Goal: Transaction & Acquisition: Purchase product/service

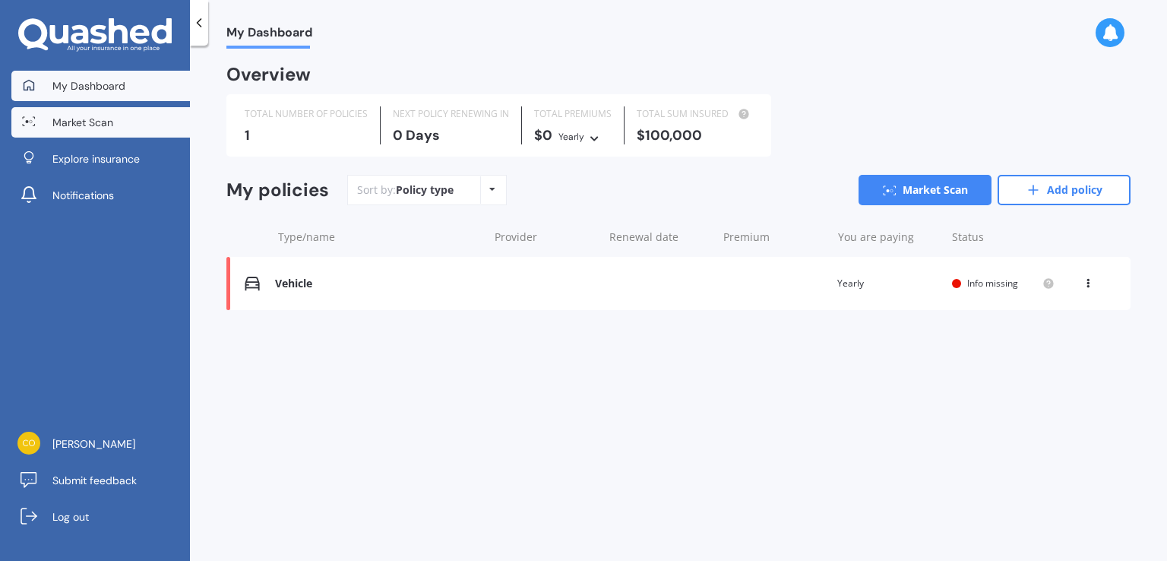
click at [73, 119] on span "Market Scan" at bounding box center [82, 122] width 61 height 15
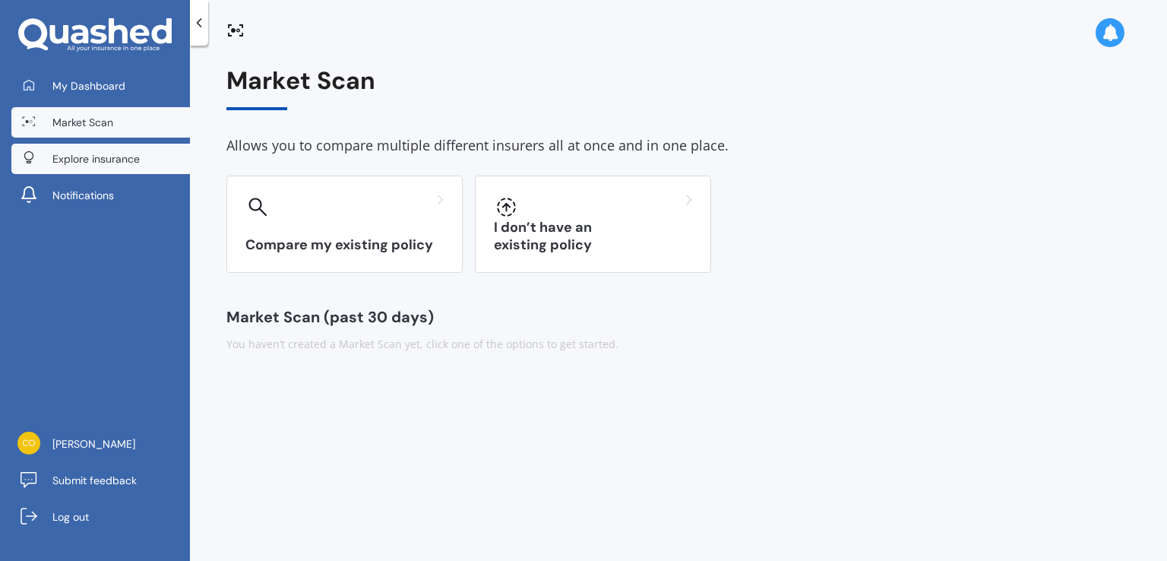
click at [134, 157] on span "Explore insurance" at bounding box center [95, 158] width 87 height 15
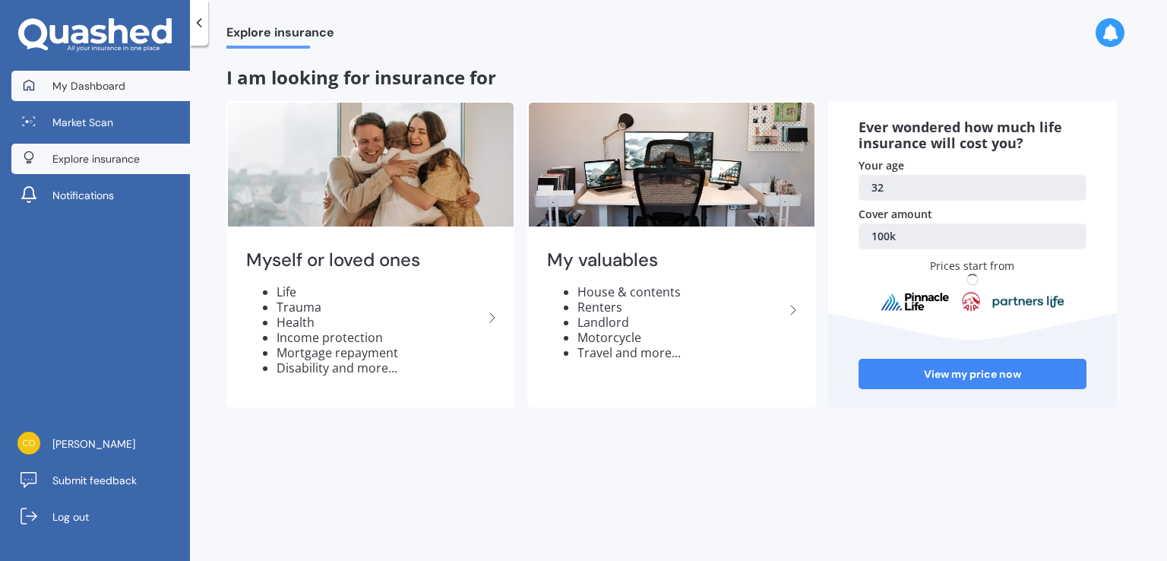
click at [93, 87] on span "My Dashboard" at bounding box center [88, 85] width 73 height 15
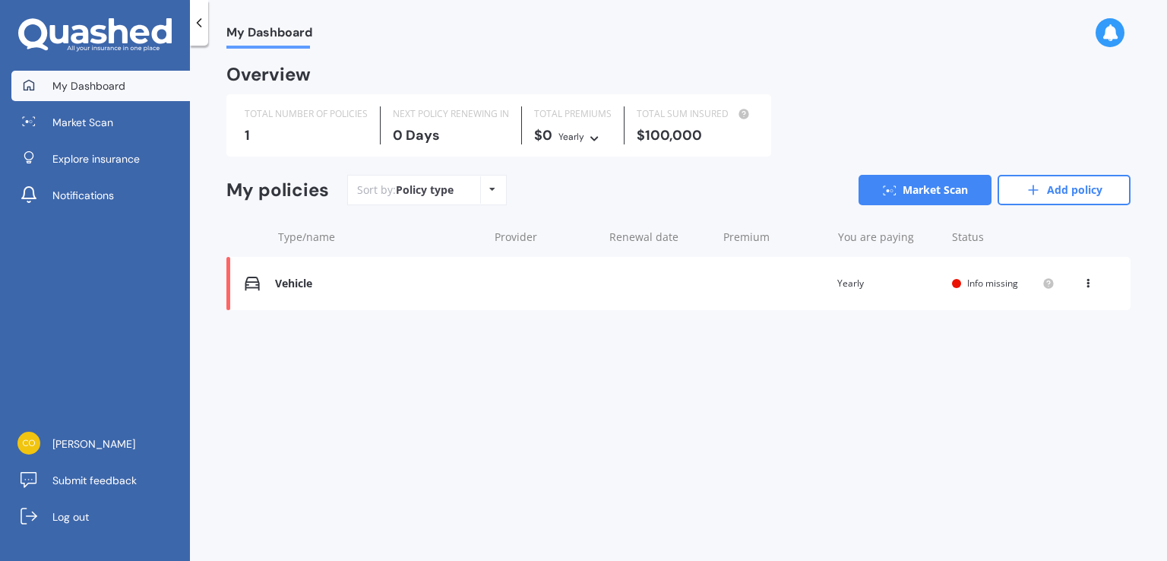
click at [948, 76] on div "Overview" at bounding box center [678, 80] width 904 height 27
click at [65, 511] on span "Log out" at bounding box center [70, 516] width 36 height 15
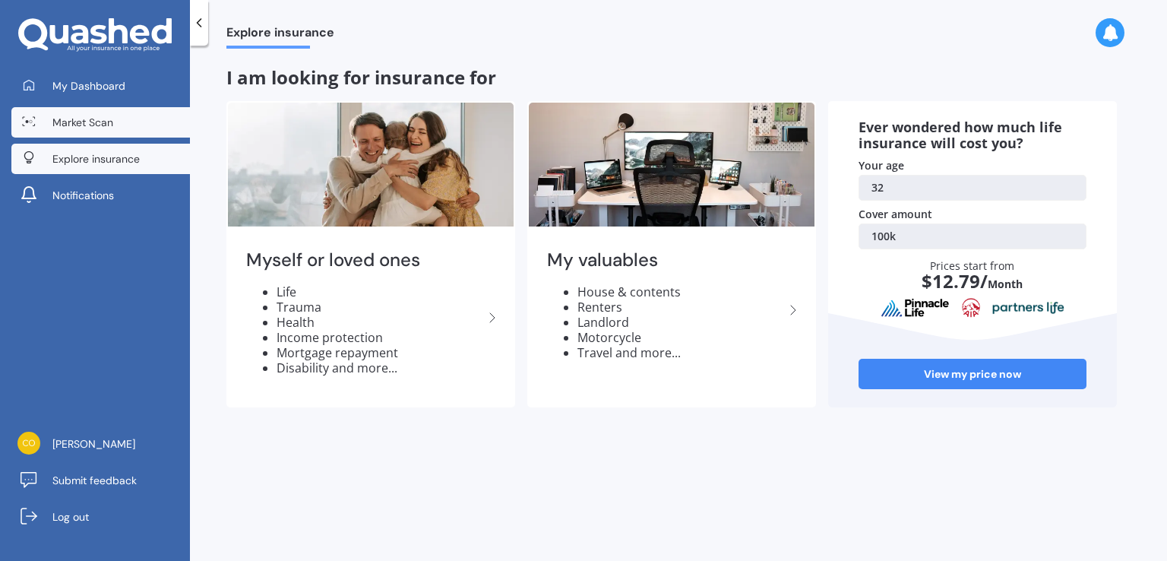
click at [94, 118] on span "Market Scan" at bounding box center [82, 122] width 61 height 15
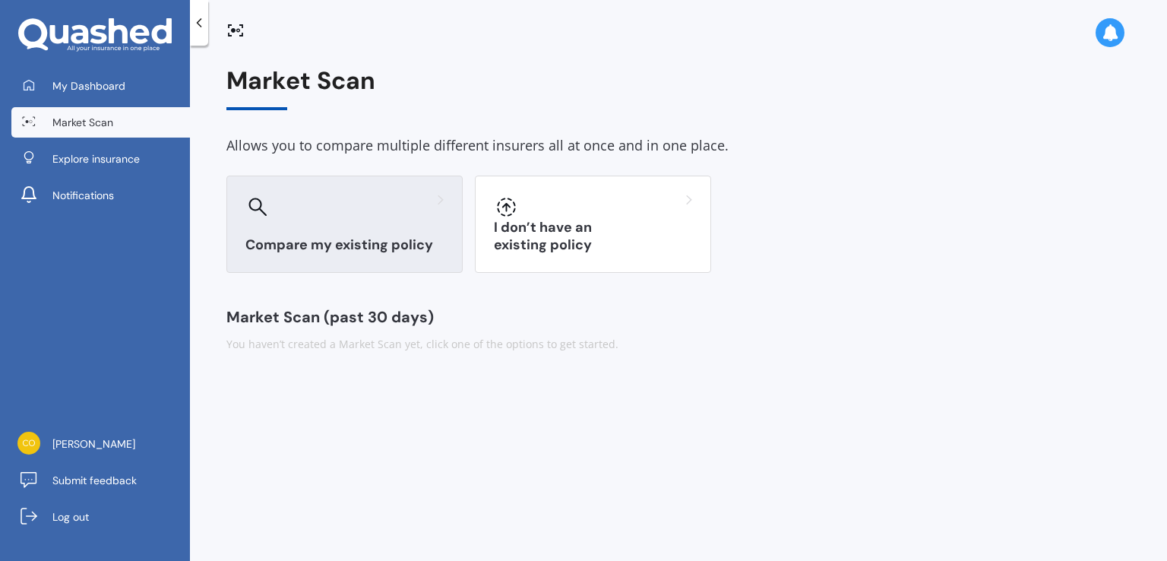
click at [393, 219] on div "Compare my existing policy" at bounding box center [344, 223] width 236 height 97
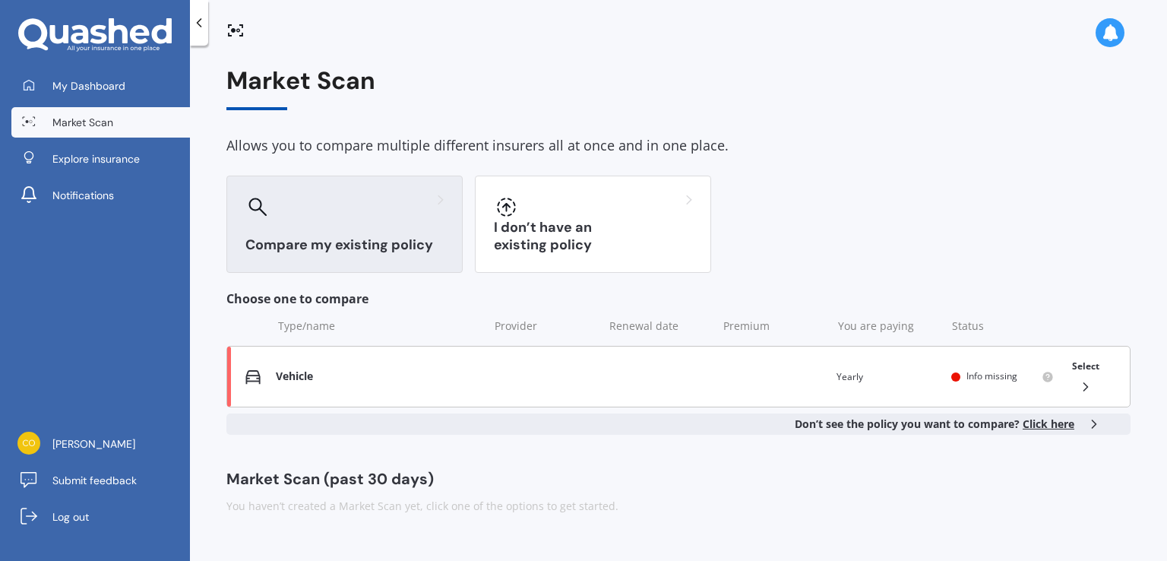
click at [321, 376] on div "Vehicle" at bounding box center [378, 376] width 205 height 13
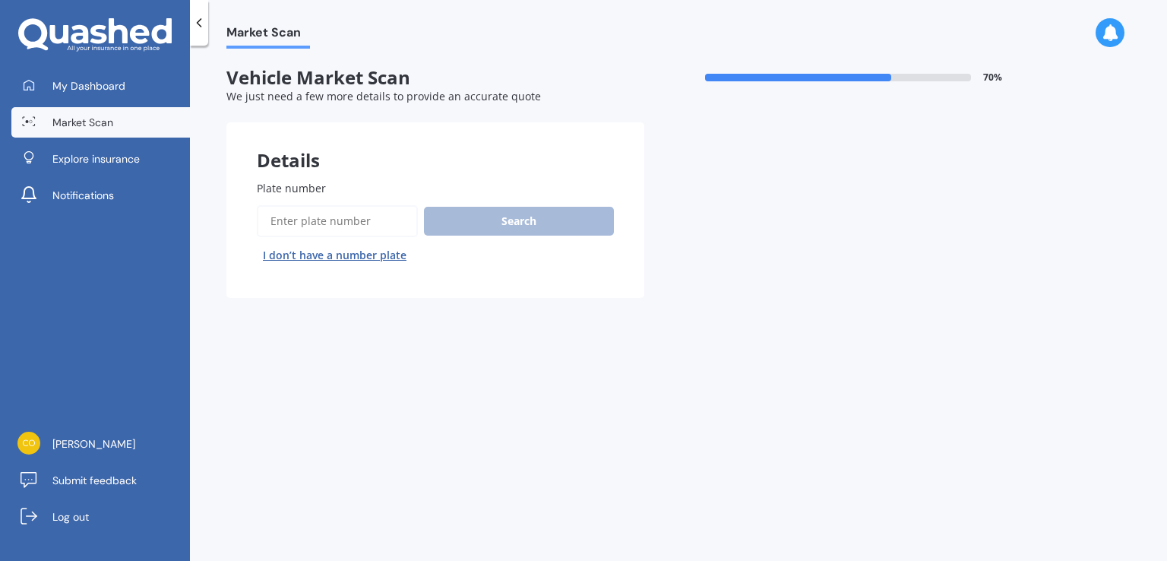
click at [329, 226] on input "Plate number" at bounding box center [337, 221] width 161 height 32
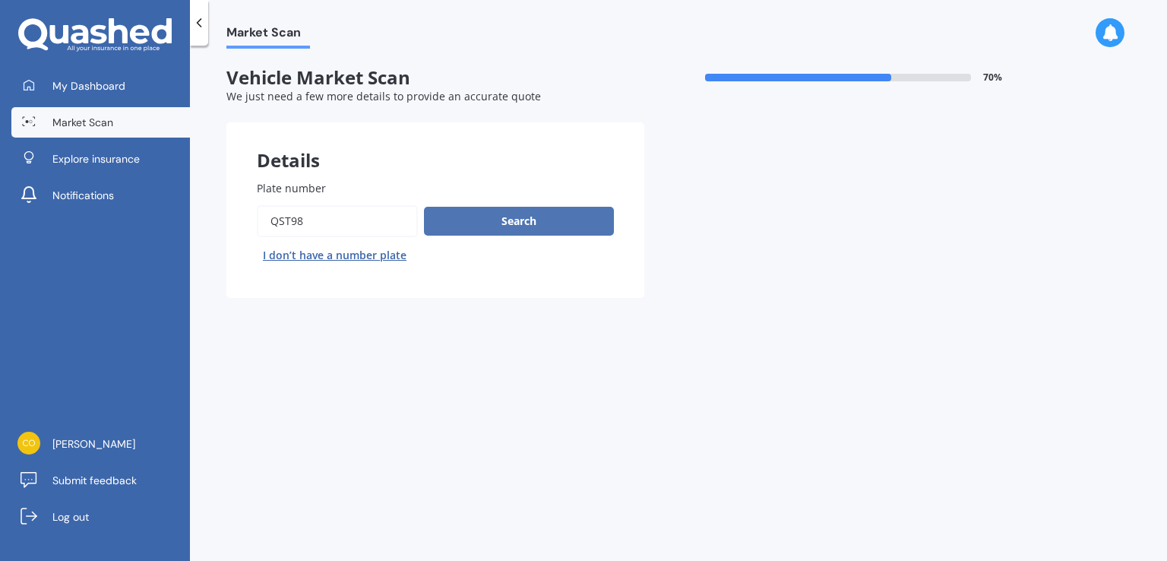
type input "QST98"
click at [468, 216] on button "Search" at bounding box center [519, 221] width 190 height 29
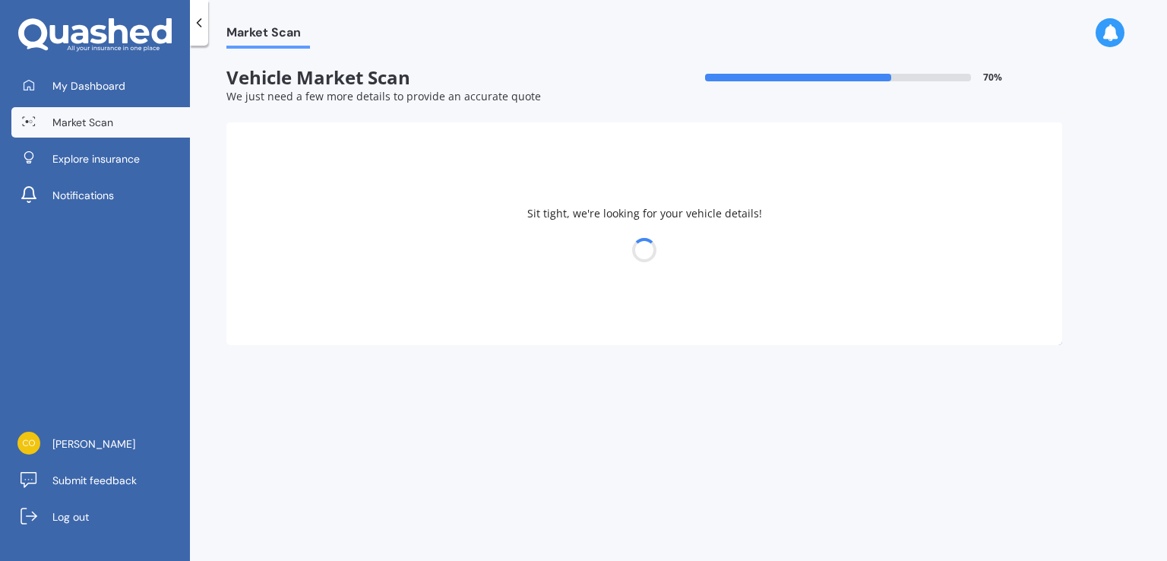
select select "HONDA"
select select "INSIGHT"
select select "13"
select select "12"
select select "1992"
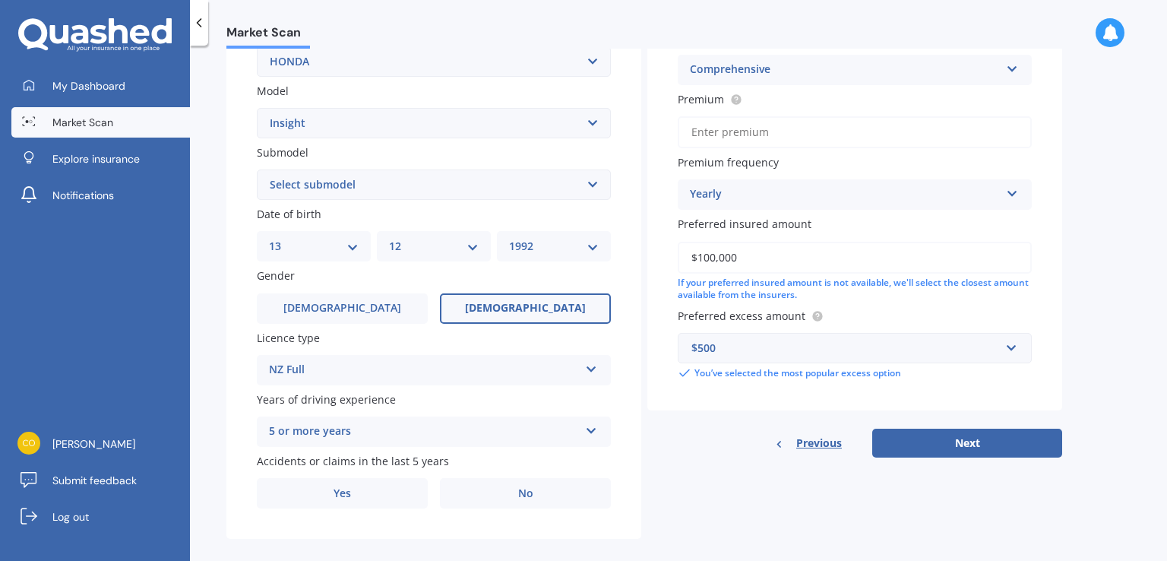
scroll to position [334, 0]
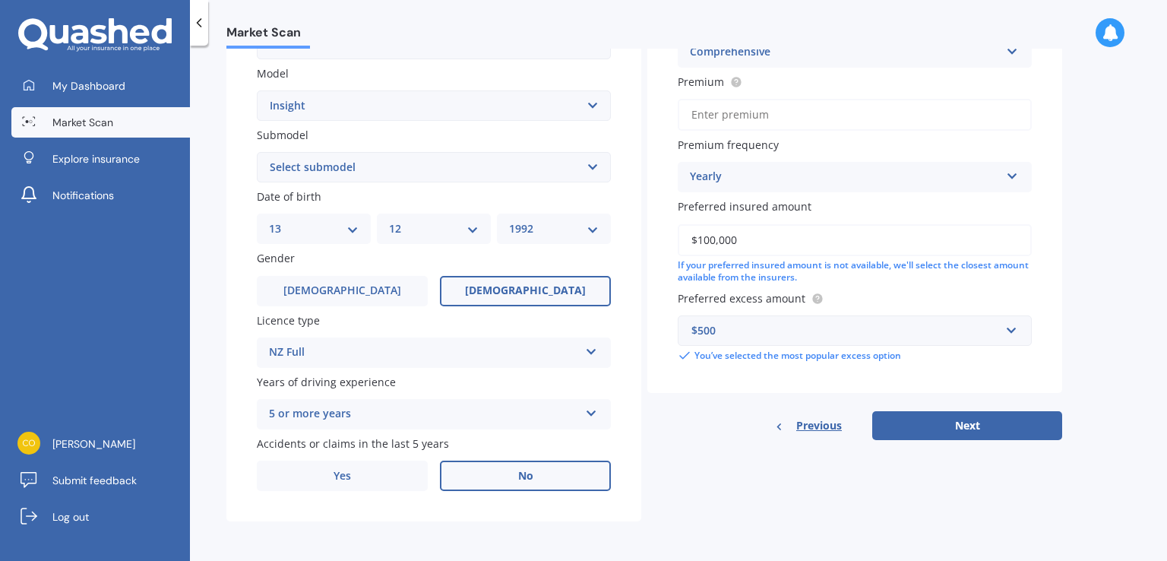
click at [512, 476] on label "No" at bounding box center [525, 475] width 171 height 30
click at [0, 0] on input "No" at bounding box center [0, 0] width 0 height 0
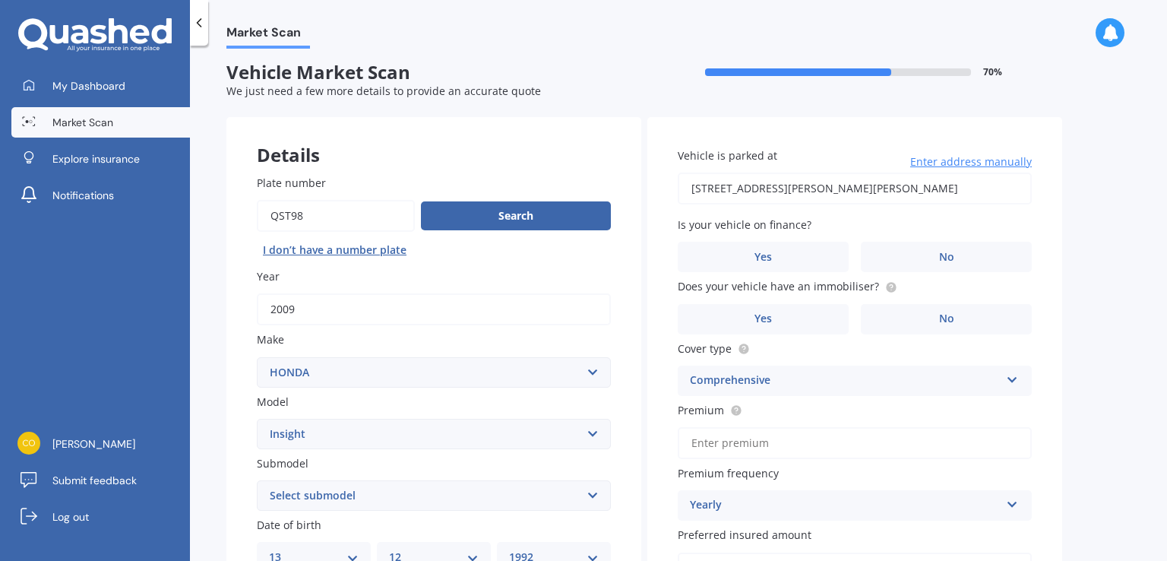
scroll to position [0, 0]
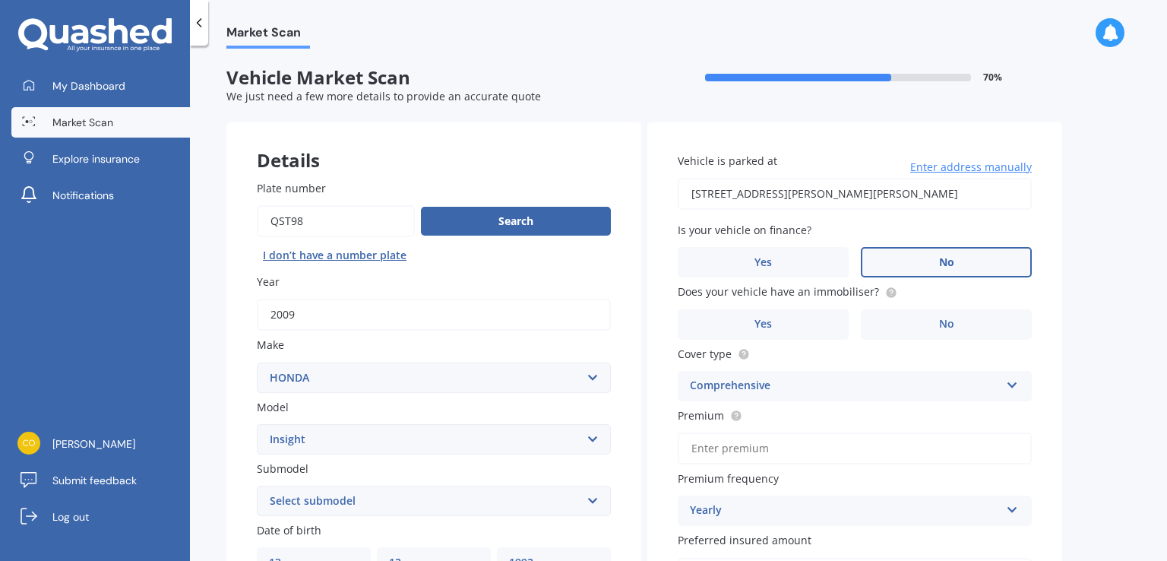
click at [935, 256] on label "No" at bounding box center [946, 262] width 171 height 30
click at [0, 0] on input "No" at bounding box center [0, 0] width 0 height 0
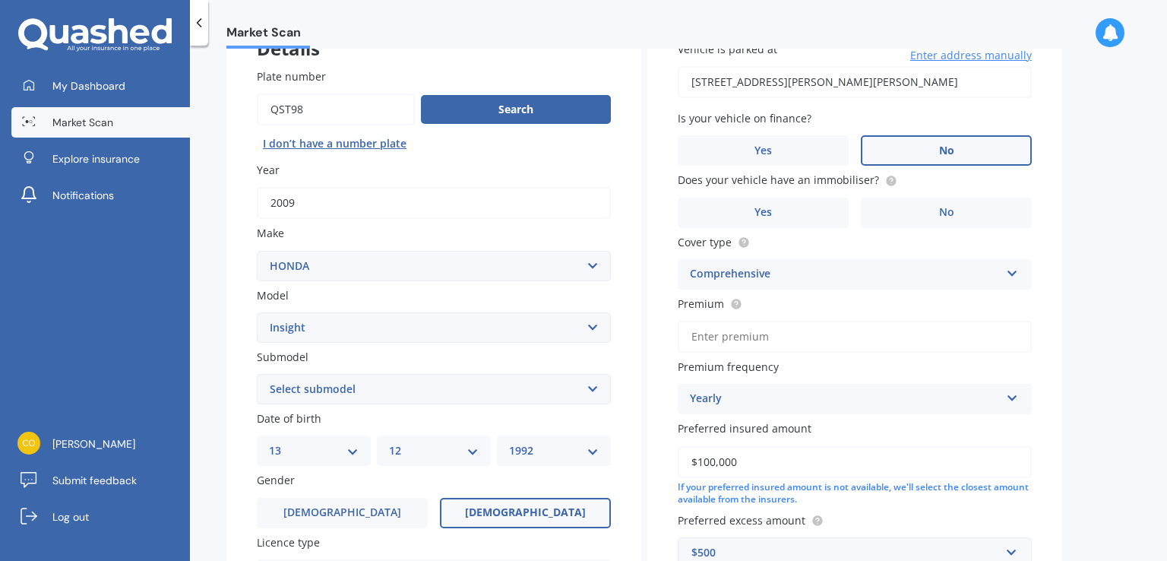
scroll to position [112, 0]
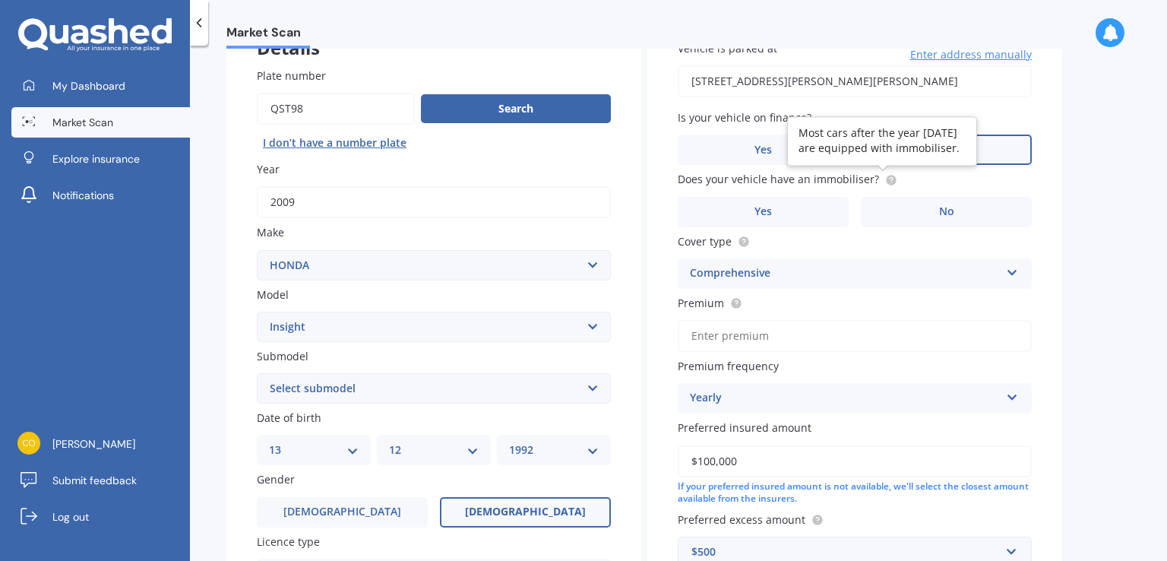
click at [886, 177] on circle at bounding box center [891, 180] width 10 height 10
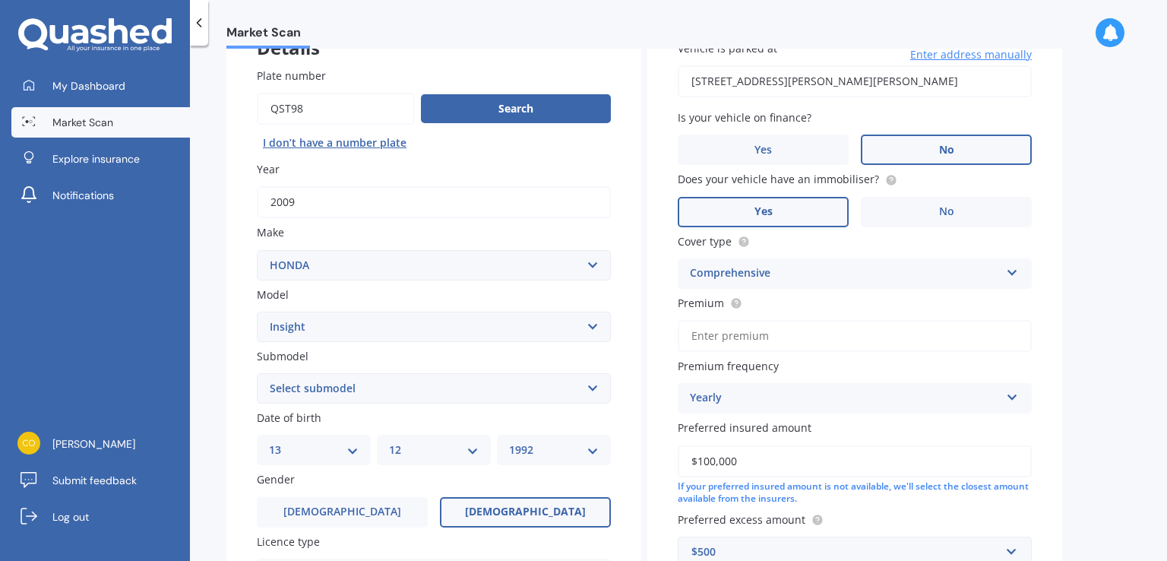
click at [829, 204] on label "Yes" at bounding box center [762, 212] width 171 height 30
click at [0, 0] on input "Yes" at bounding box center [0, 0] width 0 height 0
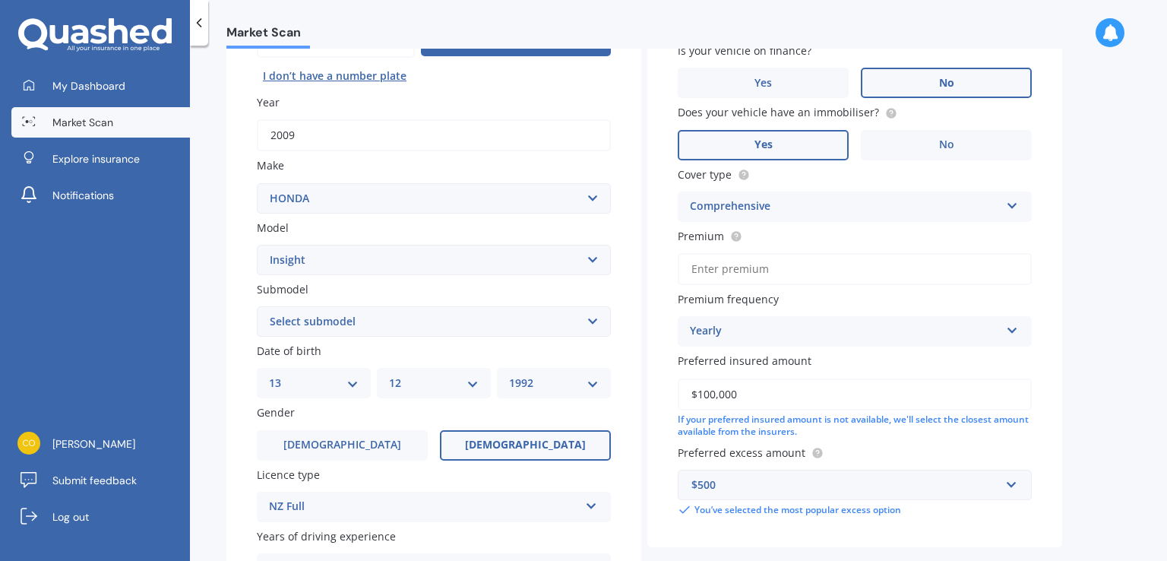
scroll to position [216, 0]
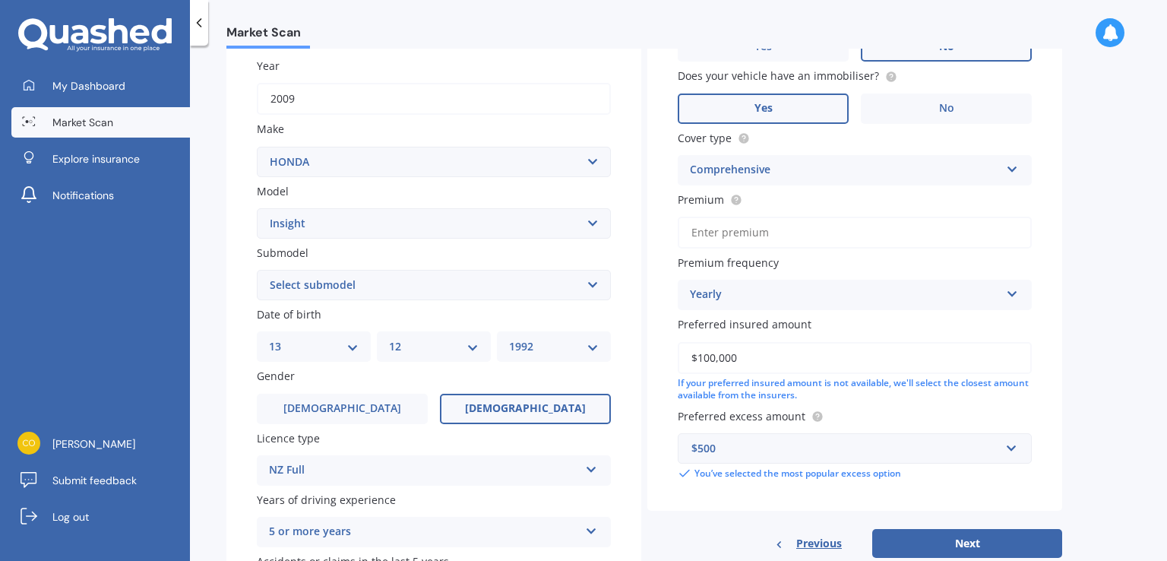
click at [741, 223] on input "Premium" at bounding box center [854, 232] width 354 height 32
click at [764, 297] on div "Yearly" at bounding box center [845, 295] width 310 height 18
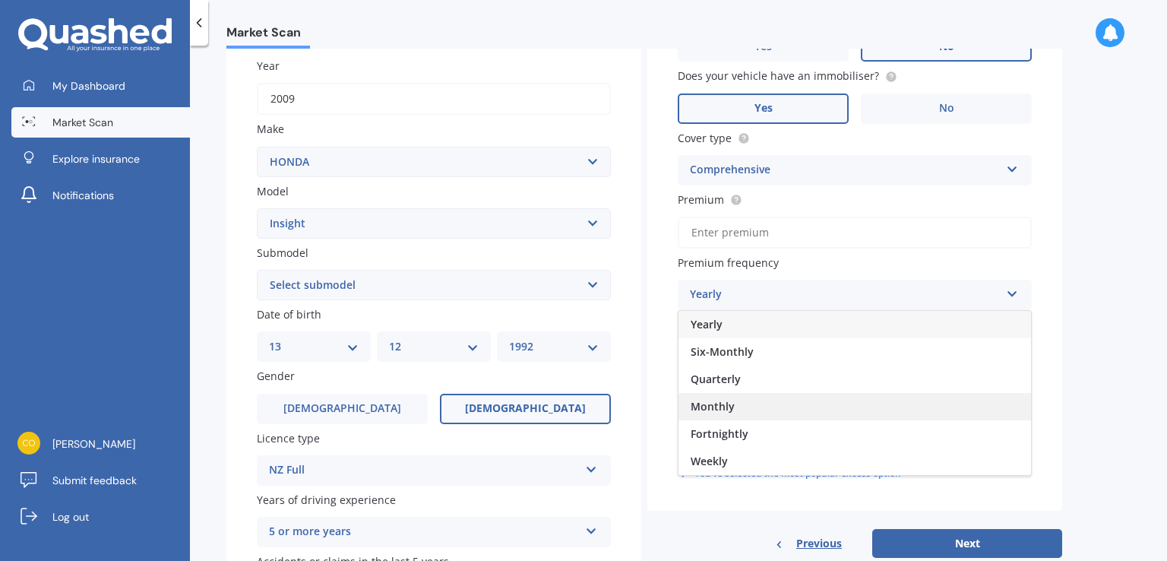
click at [746, 403] on div "Monthly" at bounding box center [854, 406] width 352 height 27
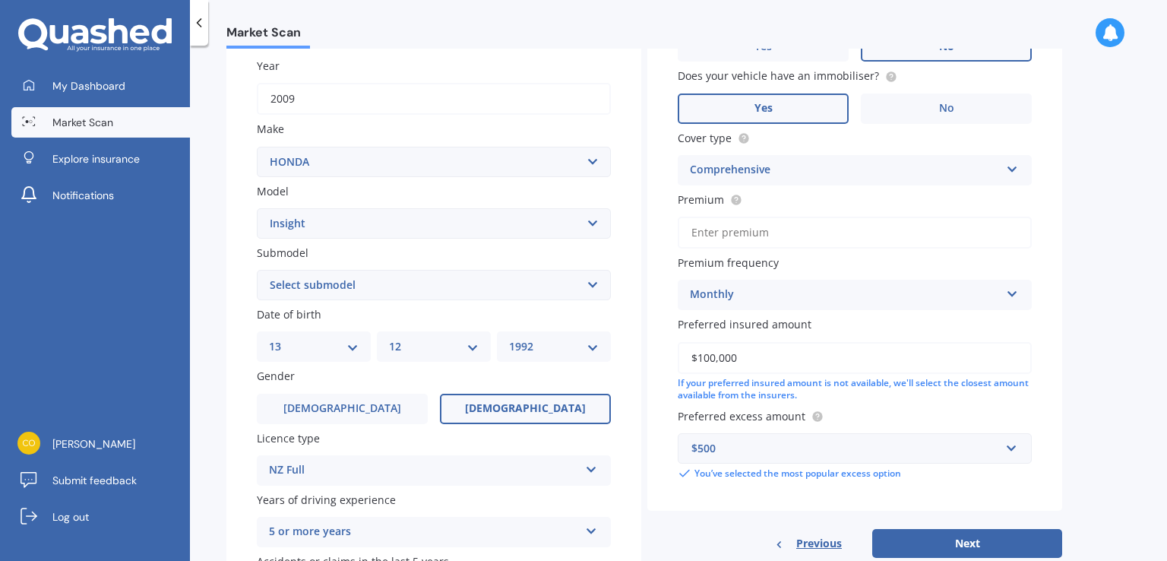
click at [734, 236] on input "Premium" at bounding box center [854, 232] width 354 height 32
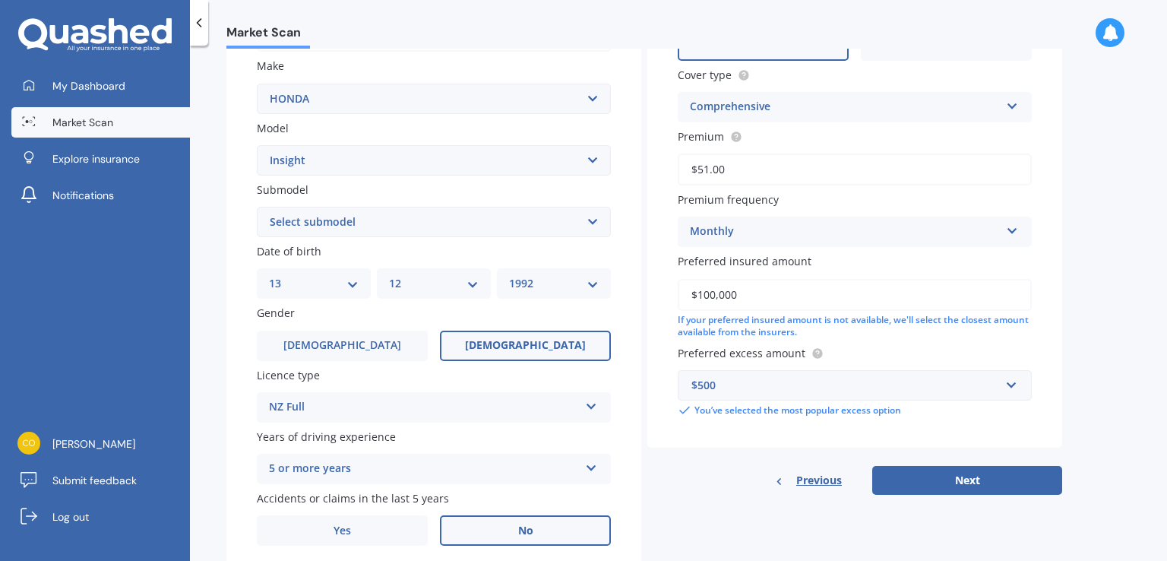
scroll to position [327, 0]
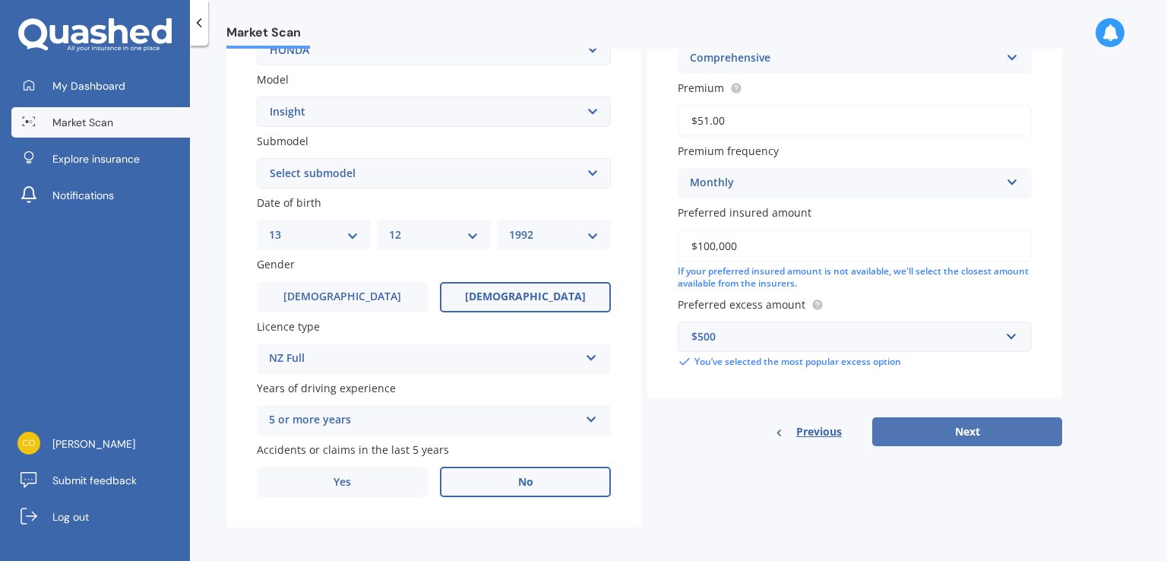
type input "$51.00"
click at [949, 432] on button "Next" at bounding box center [967, 431] width 190 height 29
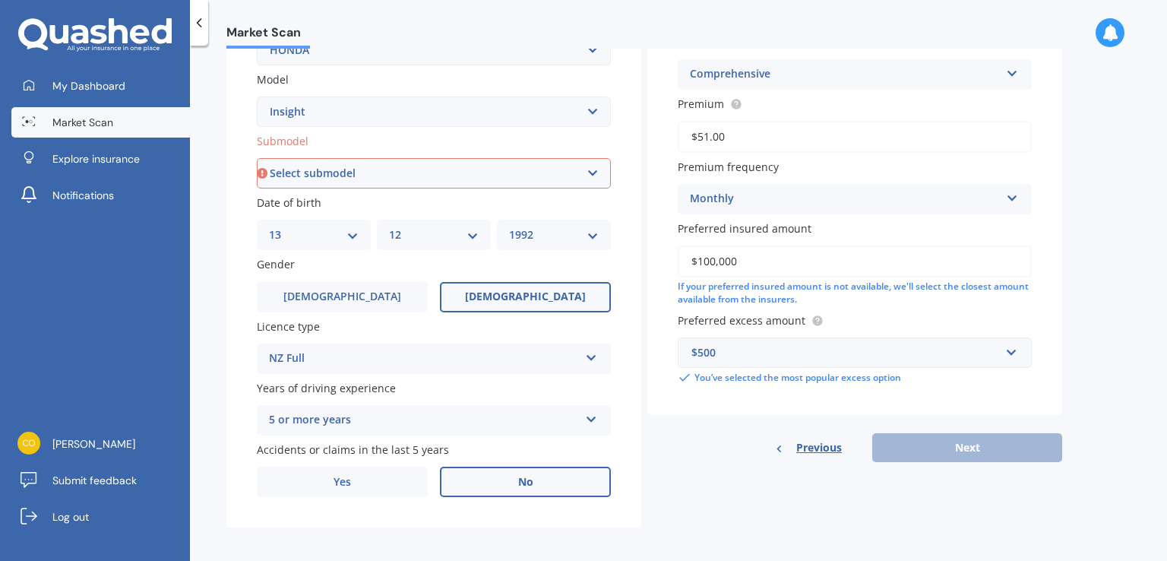
click at [430, 175] on select "Select submodel Hybrid" at bounding box center [434, 173] width 354 height 30
select select "HYBRID"
click at [257, 158] on select "Select submodel Hybrid" at bounding box center [434, 173] width 354 height 30
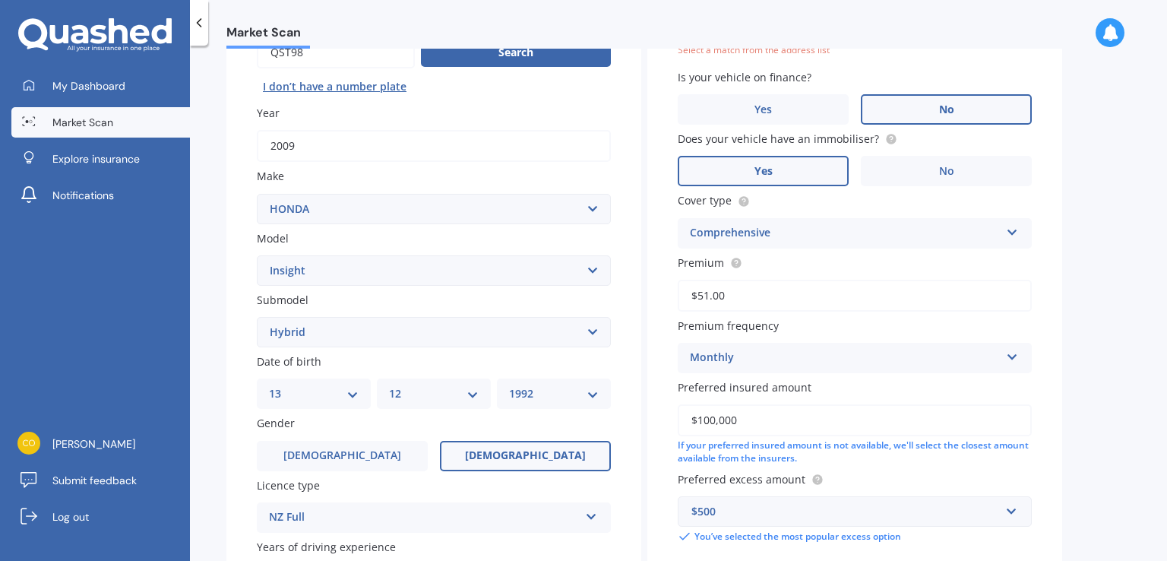
scroll to position [103, 0]
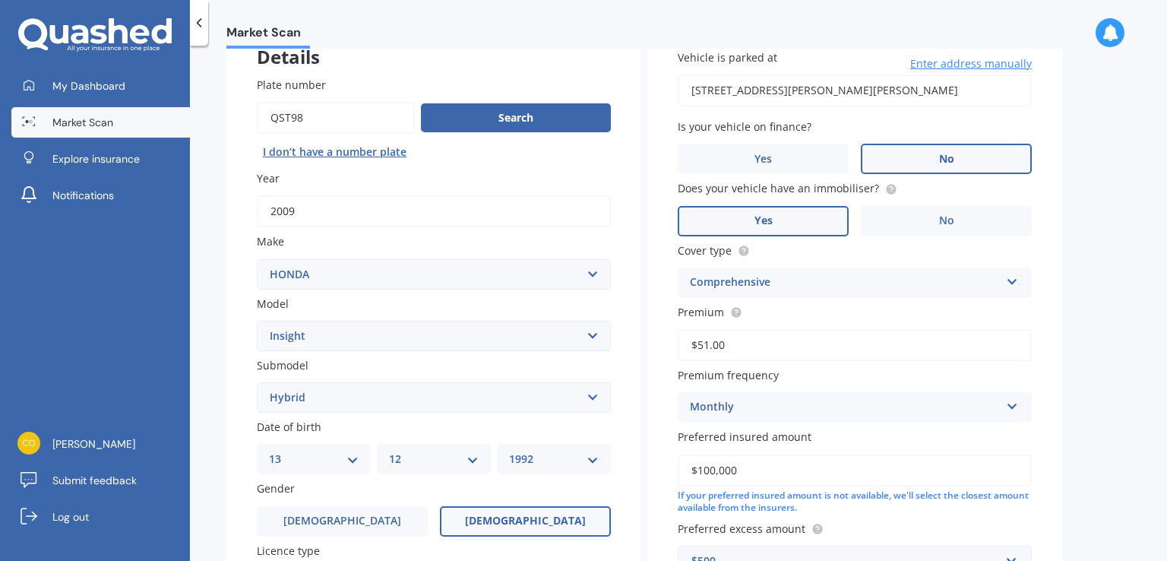
click at [693, 87] on input "145 Milton Street, The Wood, Nelson 7010" at bounding box center [854, 90] width 354 height 32
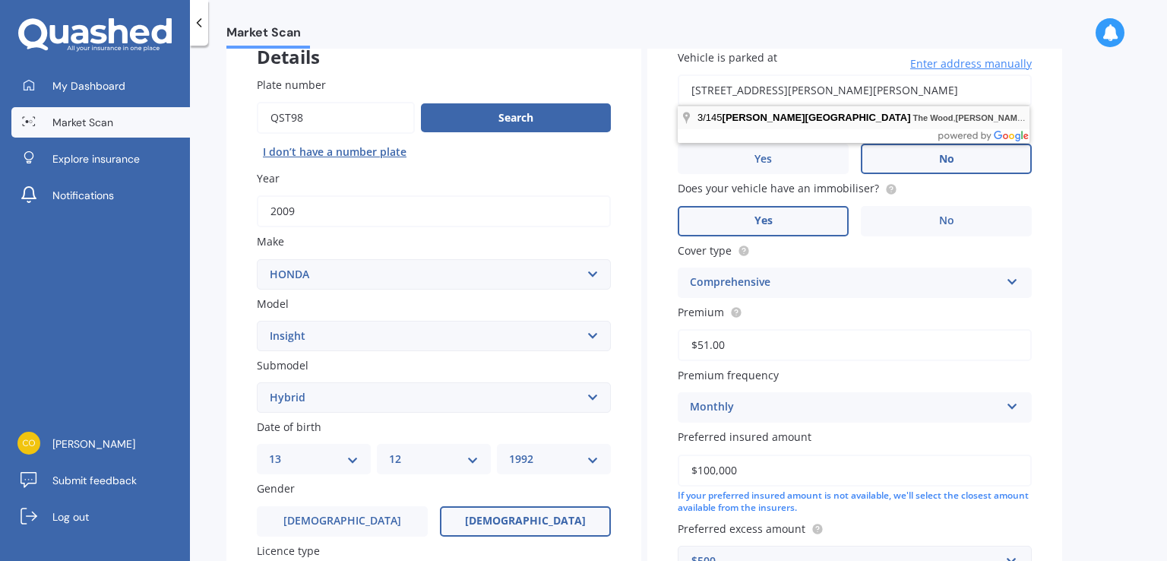
type input "3/145 Milton Street, The Wood, Nelson 7010"
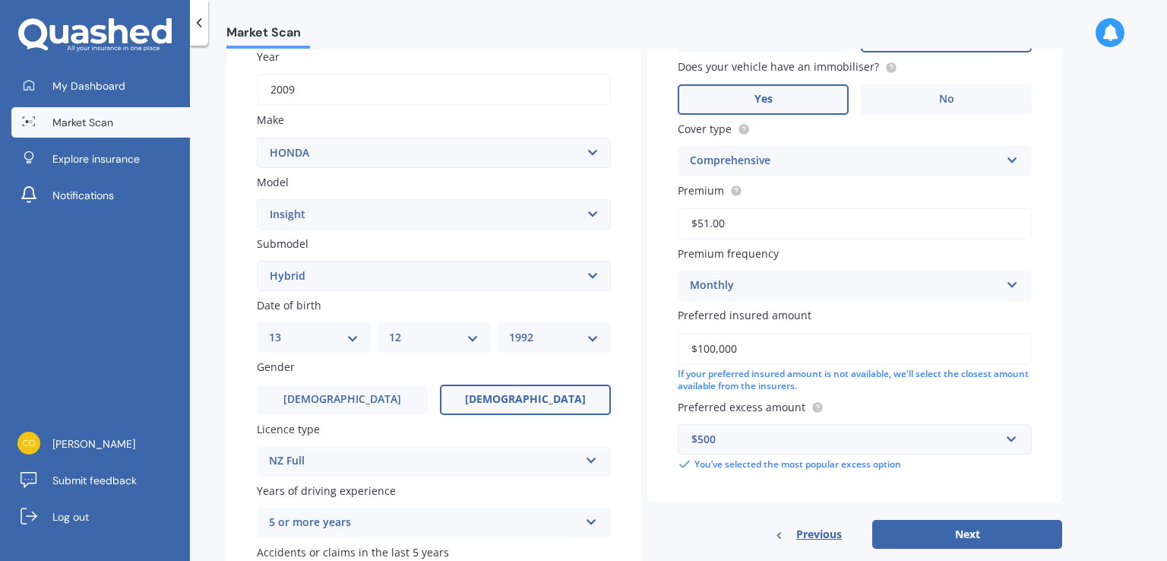
scroll to position [334, 0]
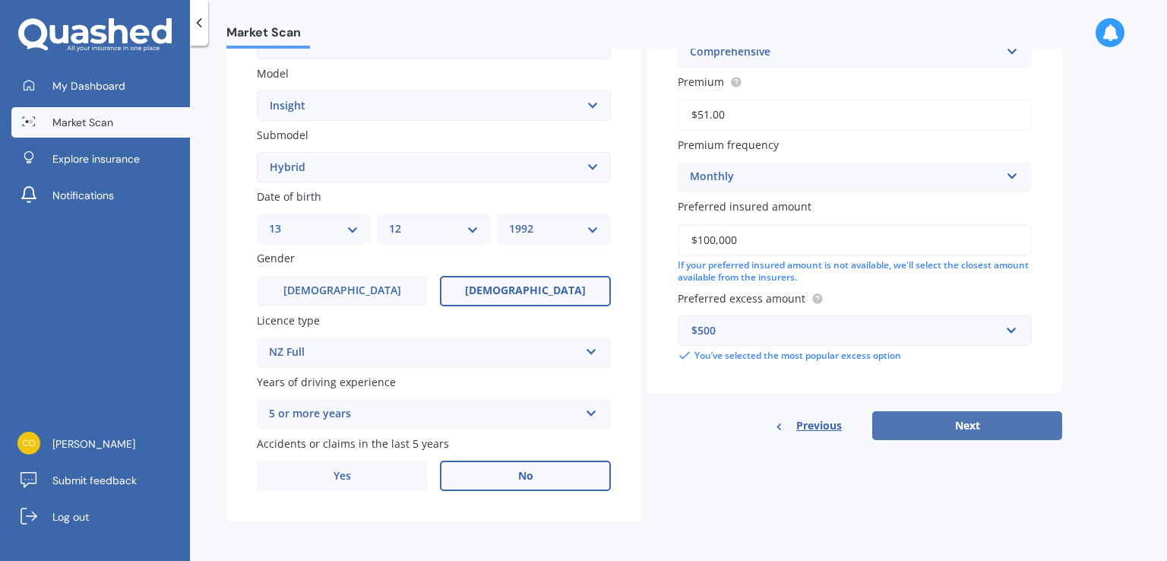
click at [991, 426] on button "Next" at bounding box center [967, 425] width 190 height 29
select select "13"
select select "12"
select select "1992"
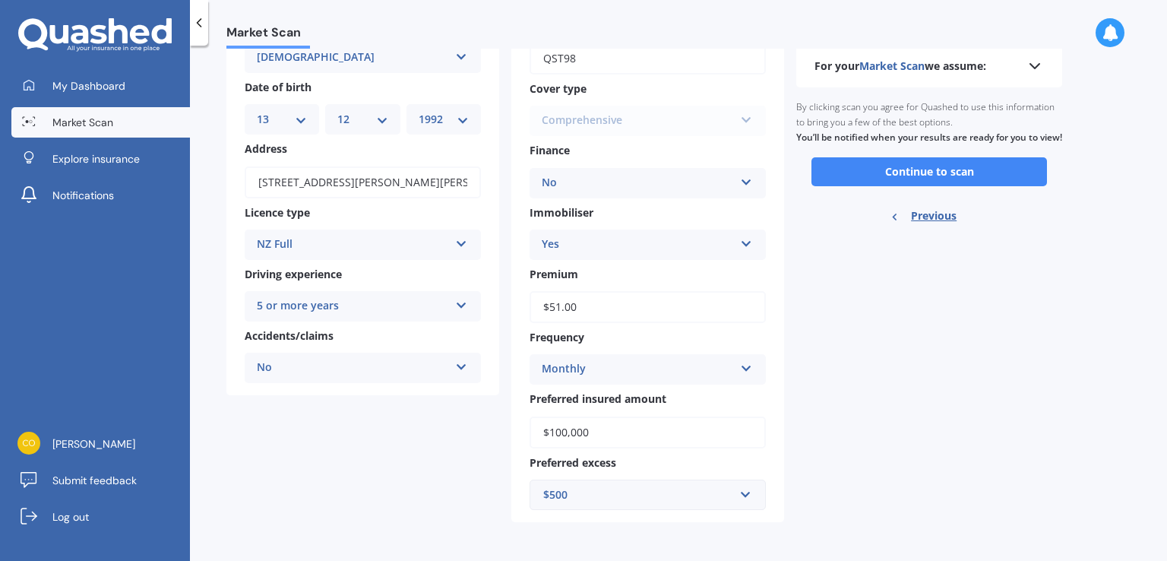
scroll to position [0, 0]
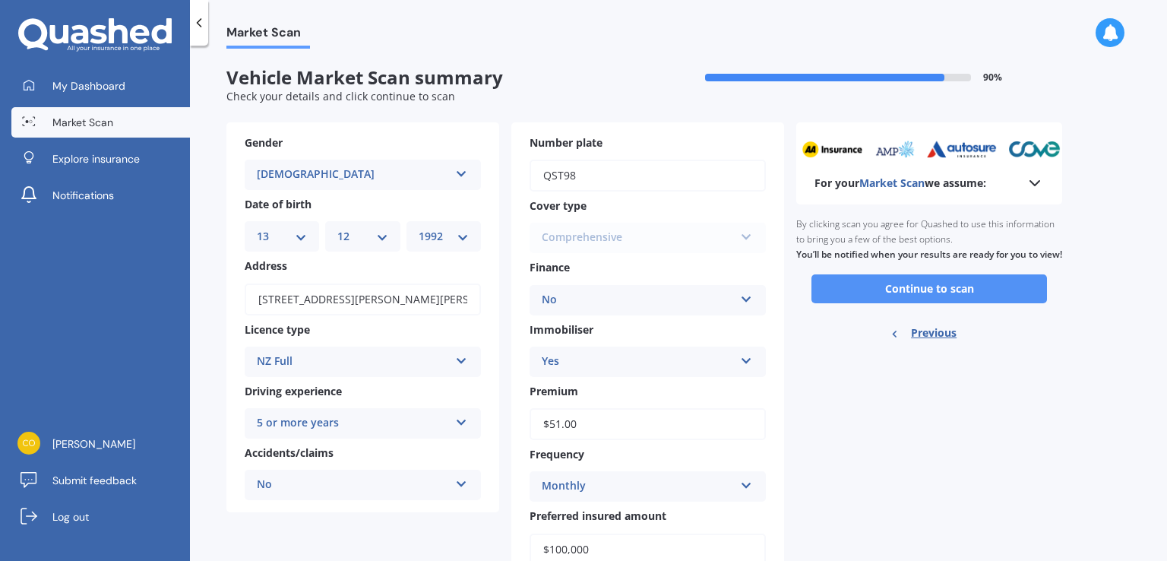
click at [927, 303] on button "Continue to scan" at bounding box center [928, 288] width 235 height 29
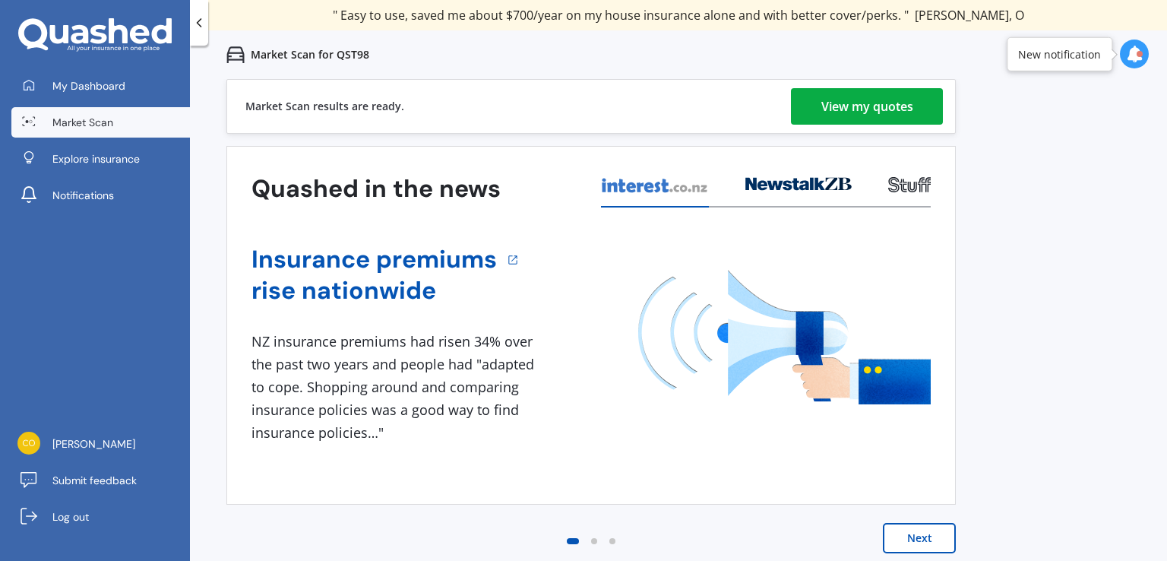
click at [843, 100] on div "View my quotes" at bounding box center [867, 106] width 92 height 36
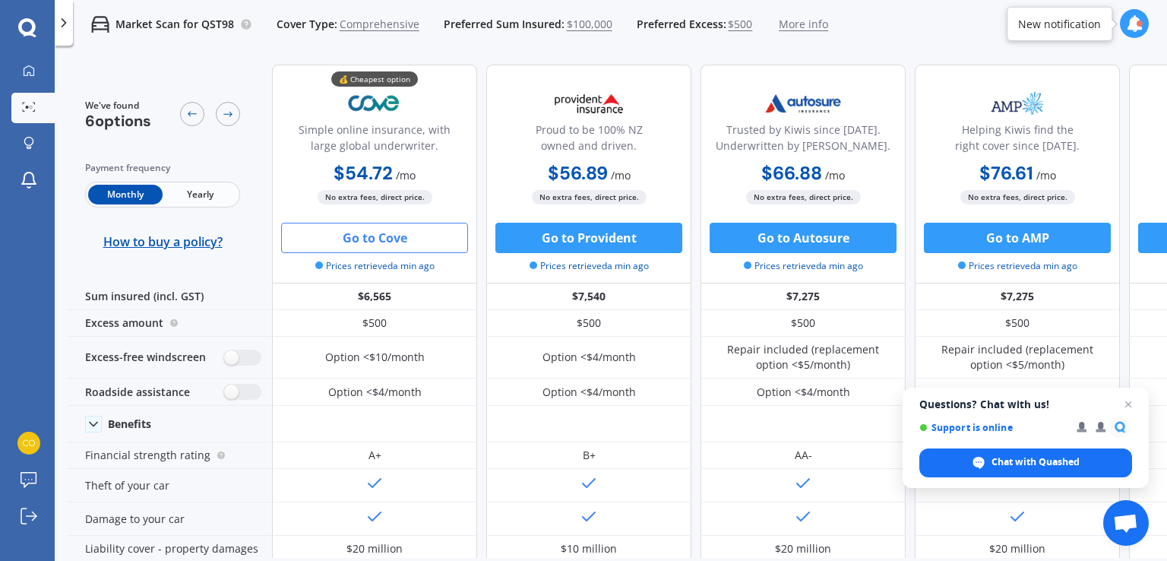
click at [408, 232] on button "Go to Cove" at bounding box center [374, 238] width 187 height 30
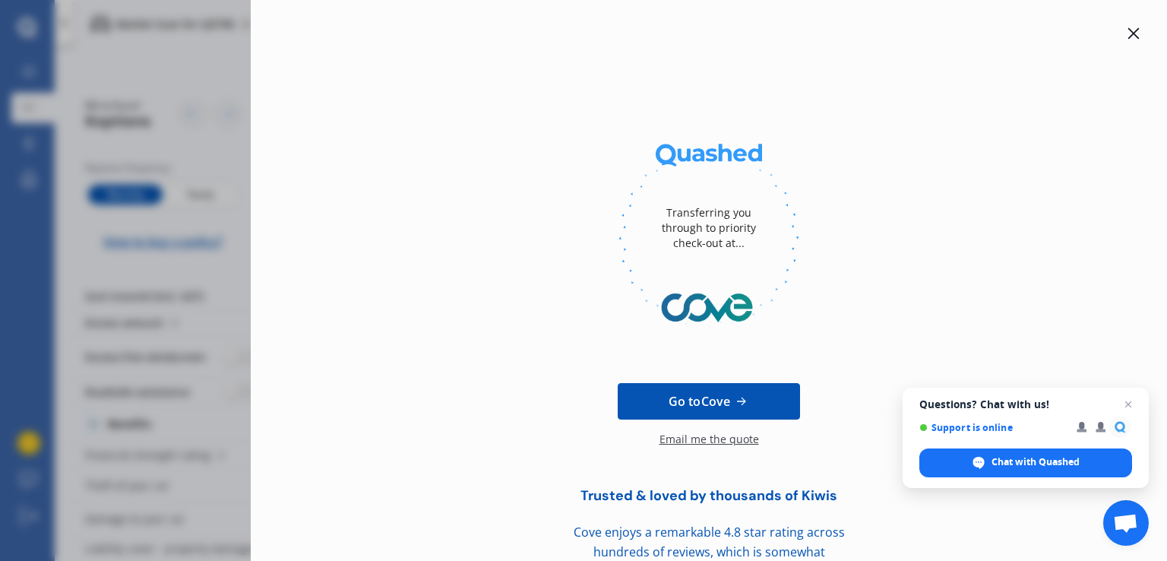
click at [1127, 28] on icon at bounding box center [1133, 33] width 12 height 12
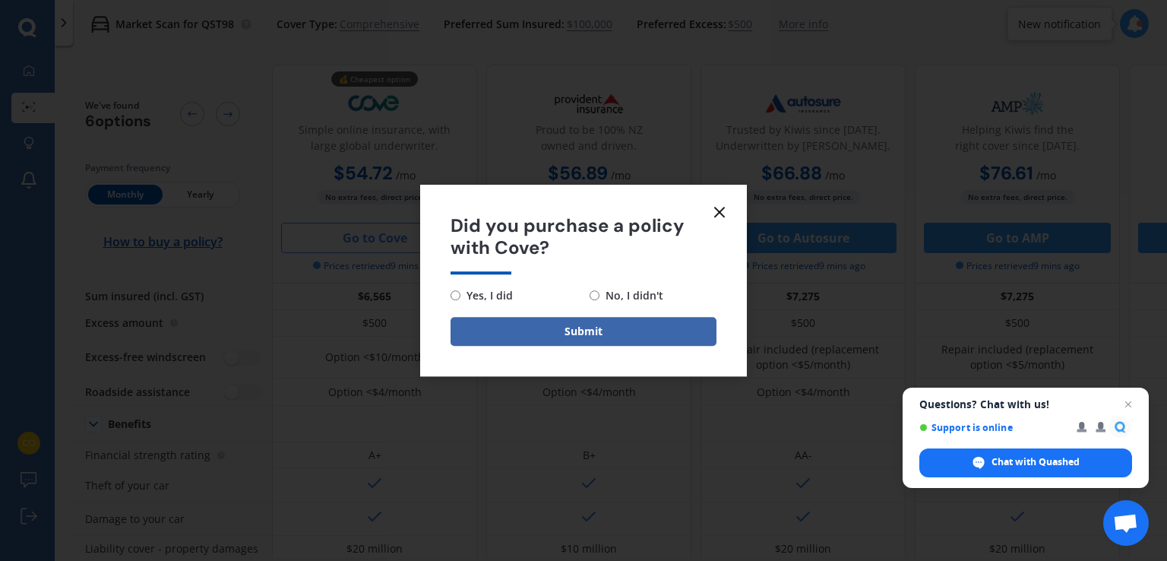
click at [715, 207] on line at bounding box center [719, 211] width 9 height 9
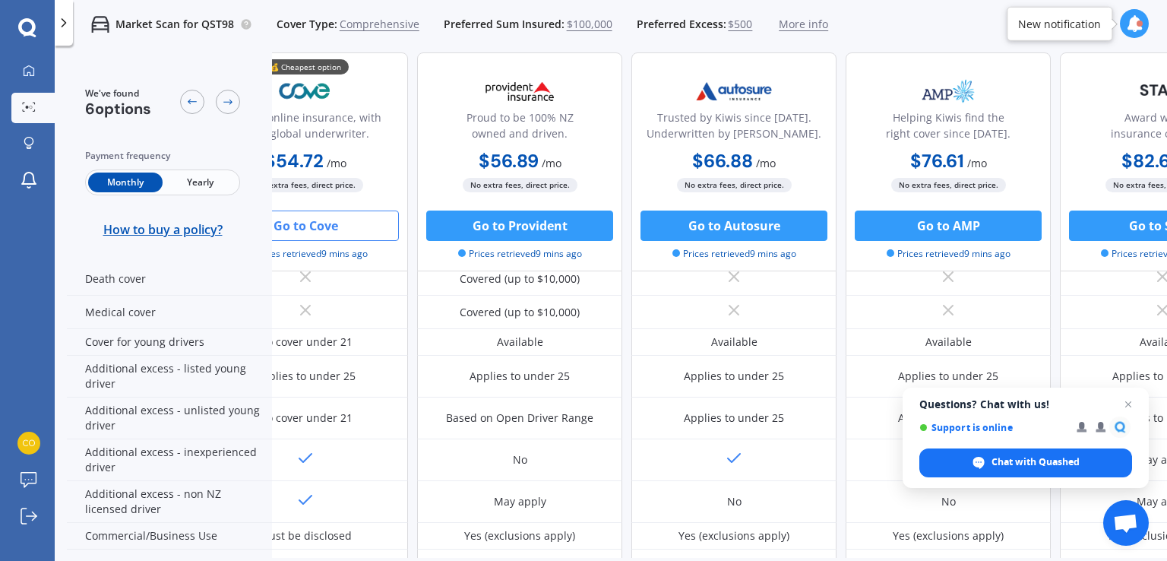
scroll to position [722, 0]
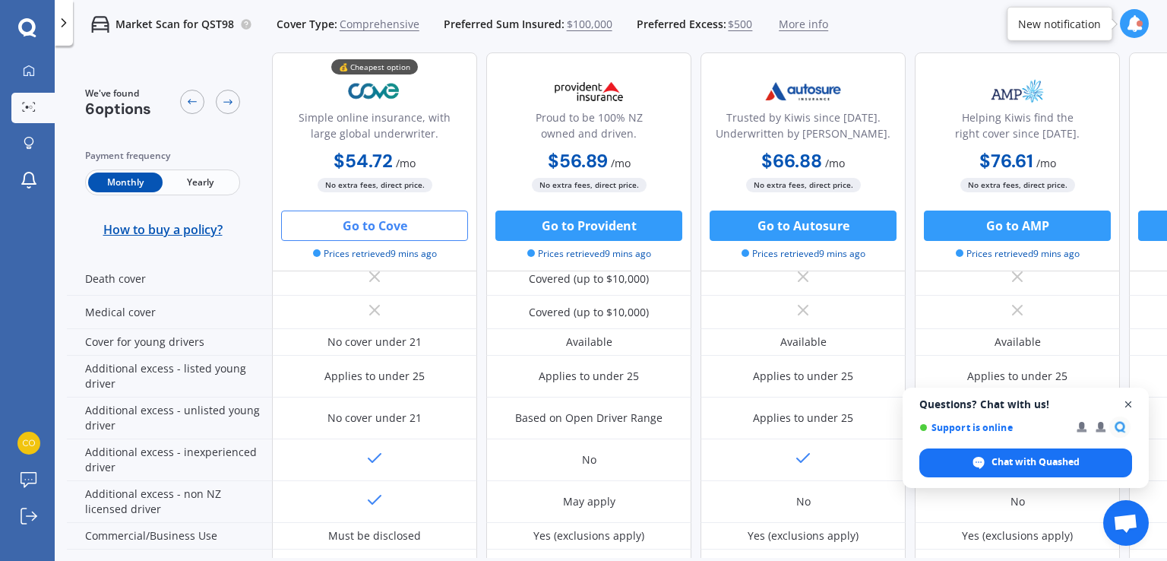
click at [1130, 405] on span "Close chat" at bounding box center [1128, 404] width 19 height 19
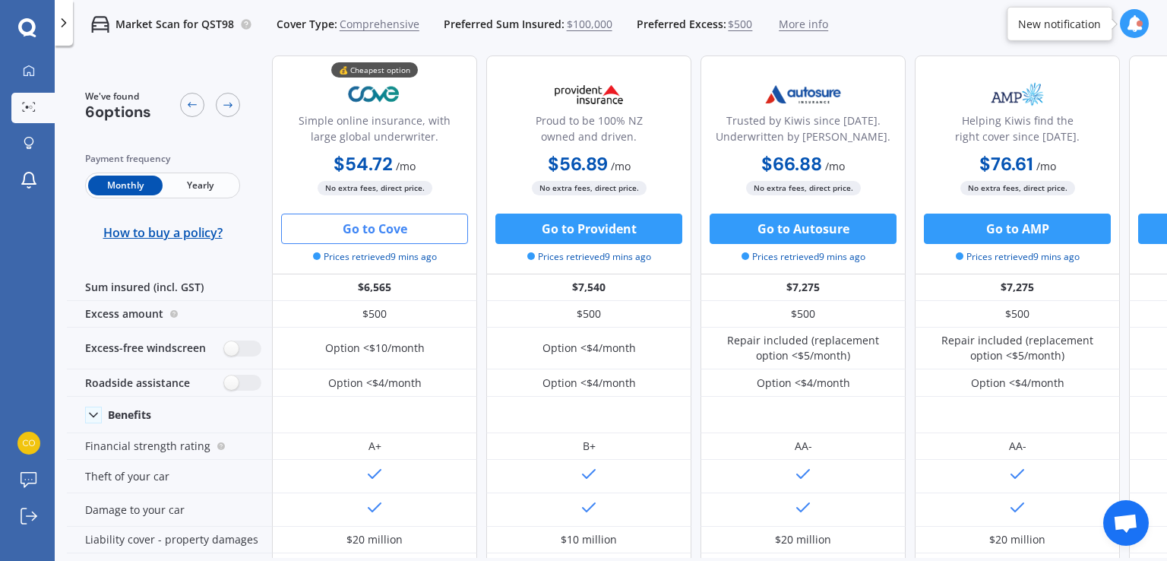
scroll to position [0, 0]
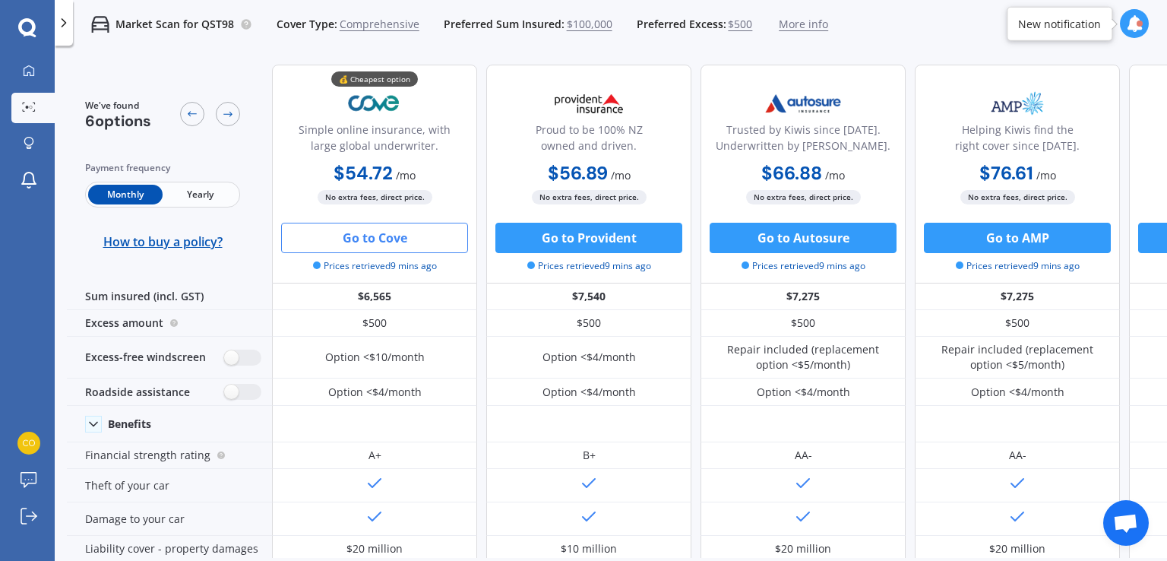
click at [782, 23] on span "More info" at bounding box center [802, 24] width 49 height 15
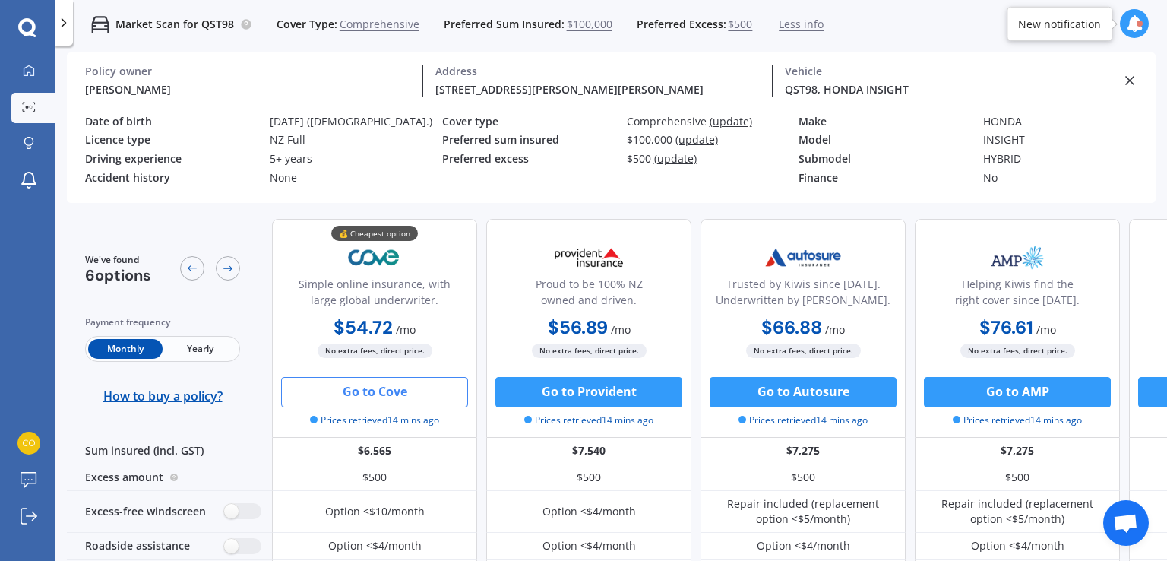
click at [727, 126] on span "(update)" at bounding box center [730, 121] width 43 height 14
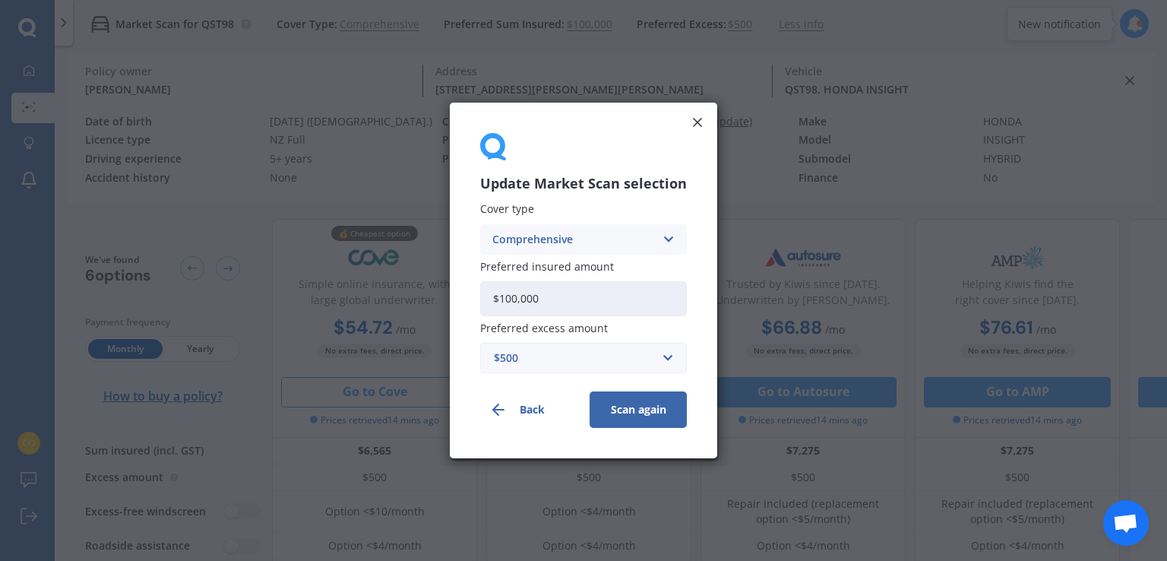
click at [668, 243] on icon at bounding box center [668, 239] width 13 height 17
click at [691, 127] on icon at bounding box center [697, 122] width 15 height 15
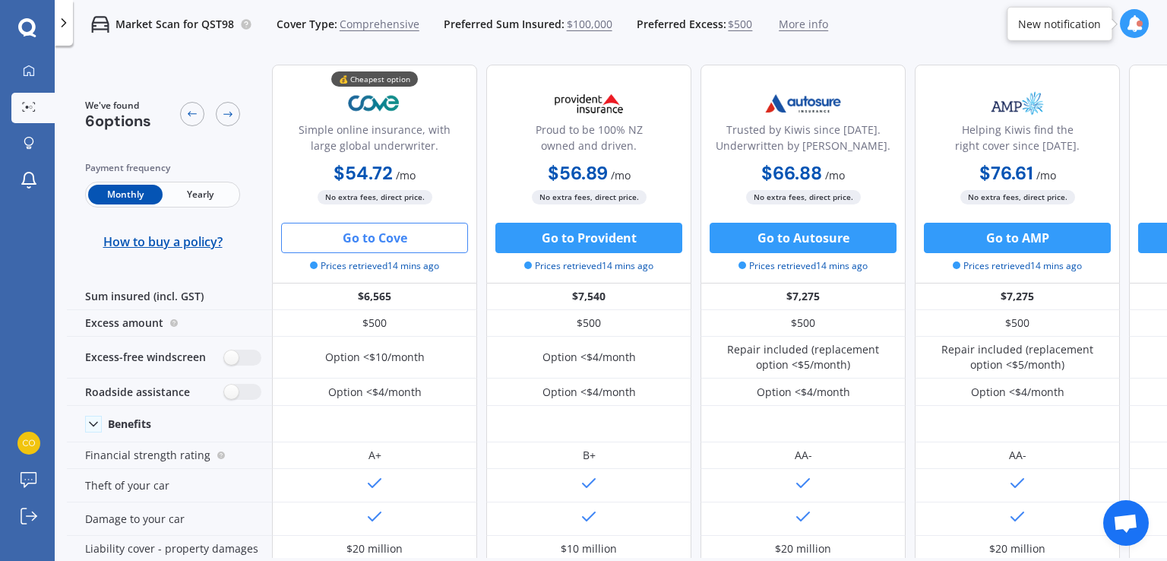
click at [807, 27] on span "More info" at bounding box center [802, 24] width 49 height 15
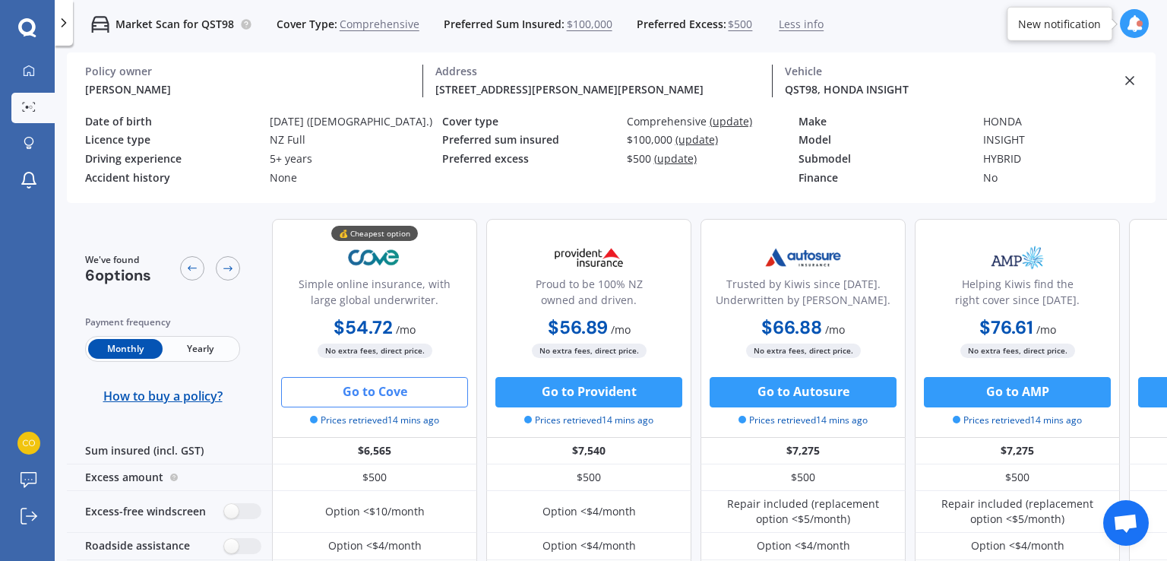
scroll to position [343, 0]
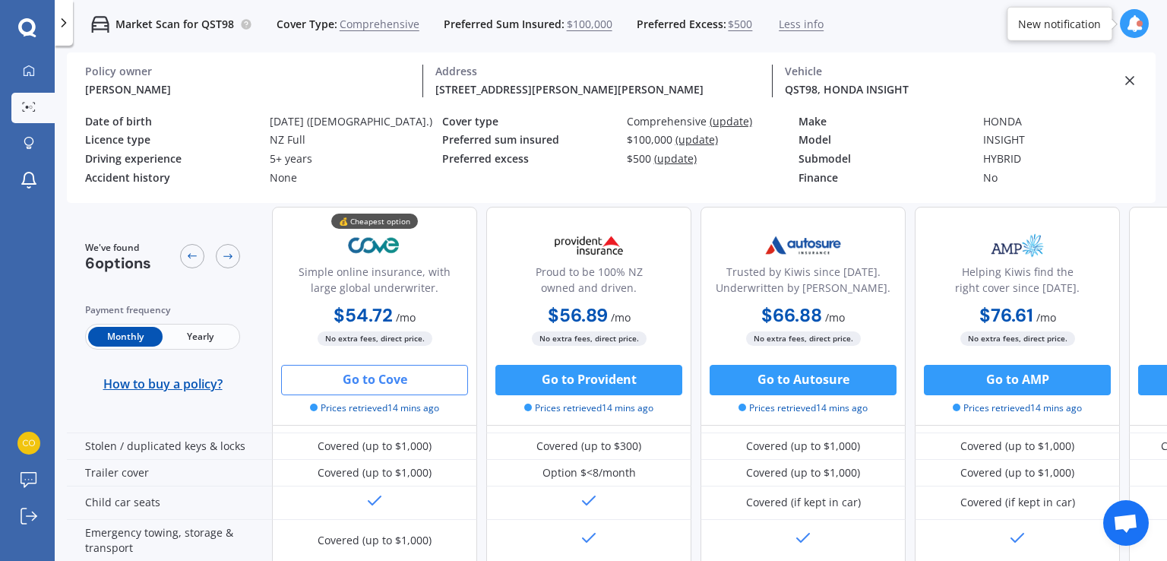
click at [1132, 79] on icon at bounding box center [1129, 80] width 15 height 15
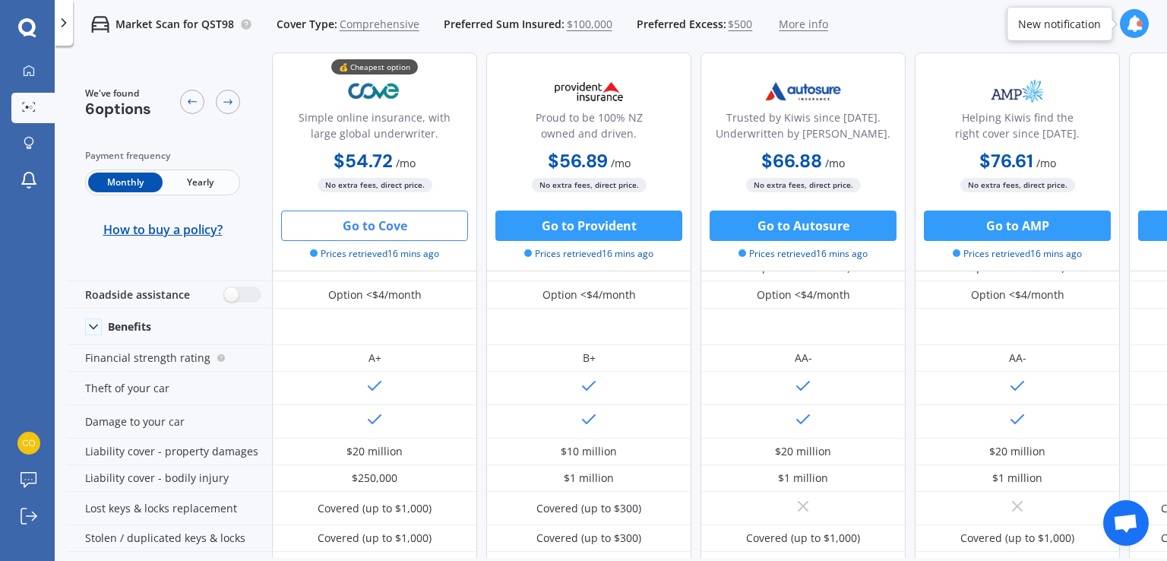
scroll to position [26, 0]
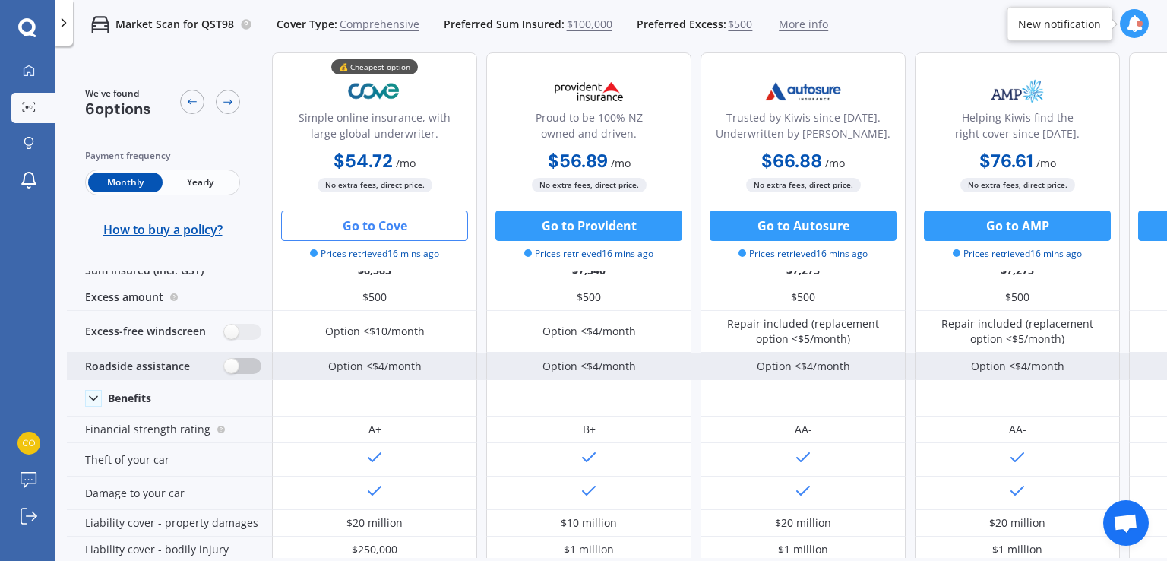
click at [226, 368] on label at bounding box center [242, 366] width 37 height 16
radio input "true"
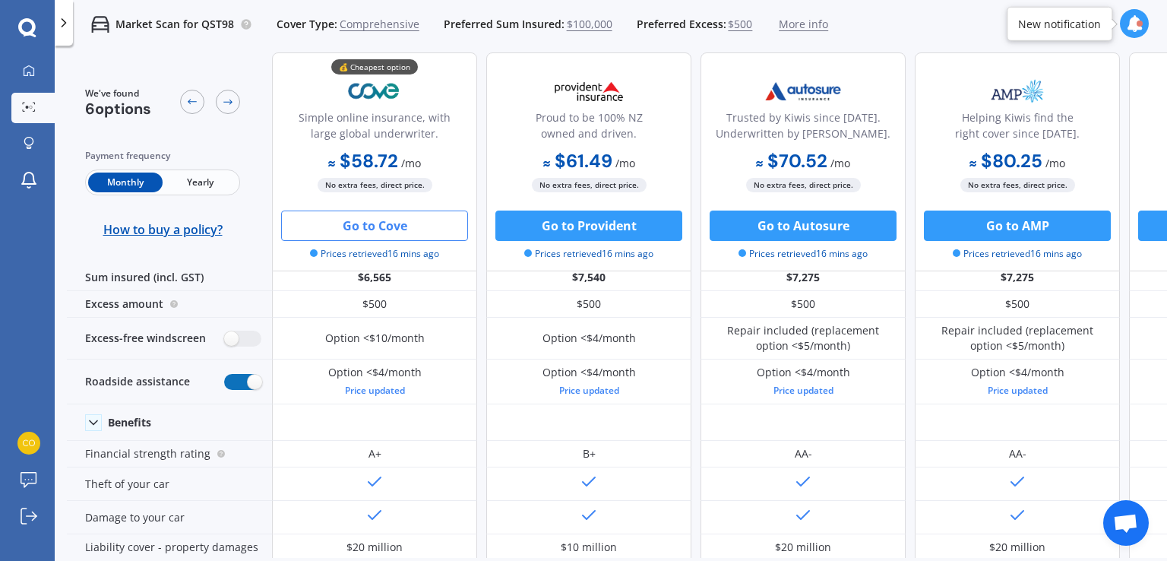
scroll to position [0, 0]
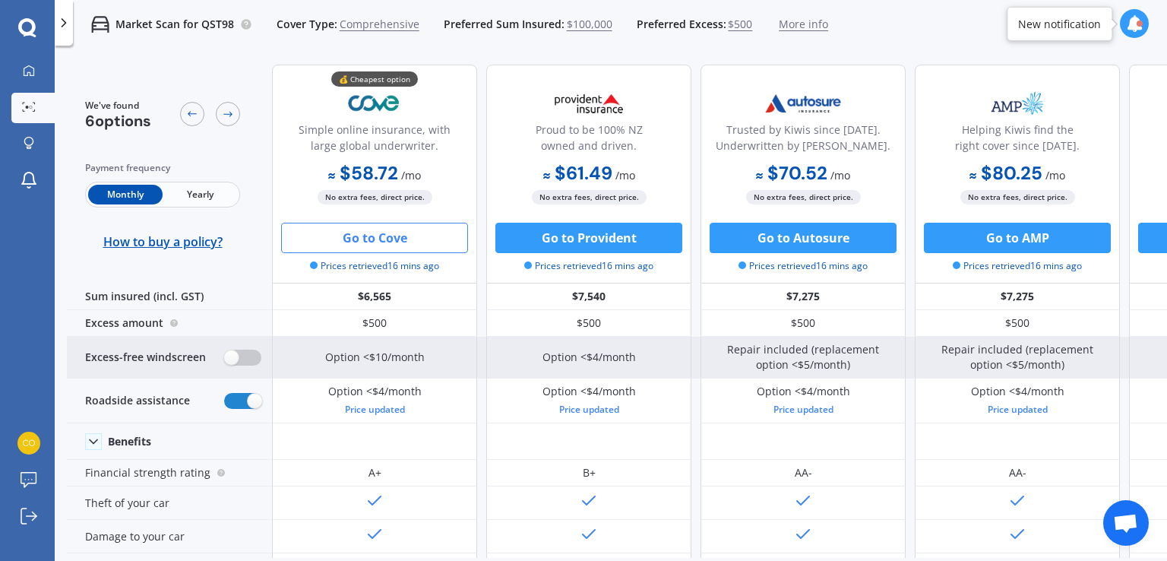
click at [234, 360] on label at bounding box center [242, 357] width 37 height 16
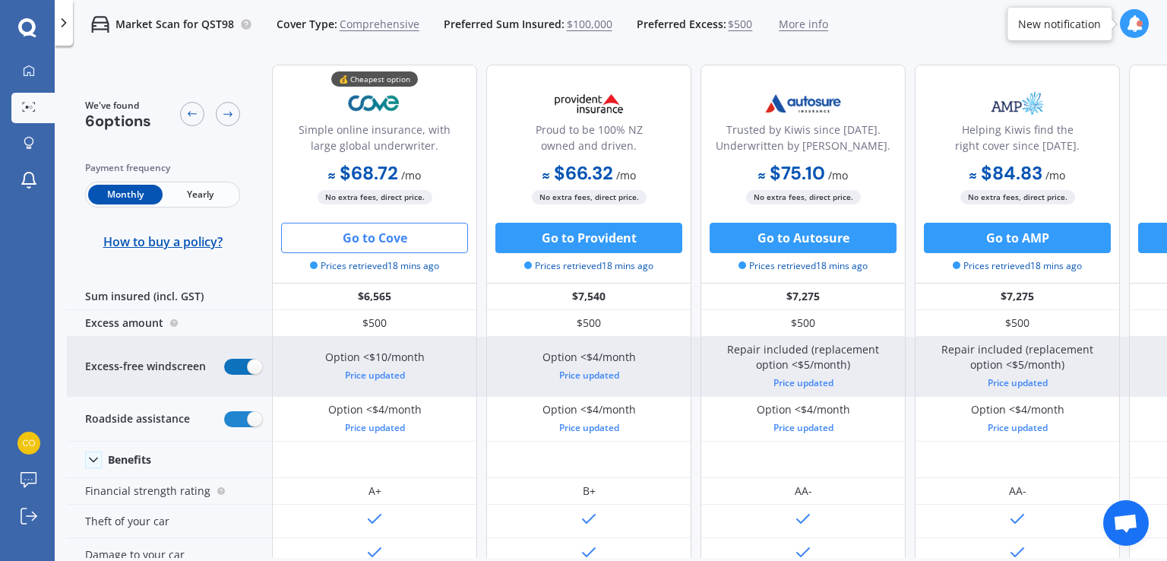
click at [234, 360] on label at bounding box center [242, 366] width 37 height 16
radio input "false"
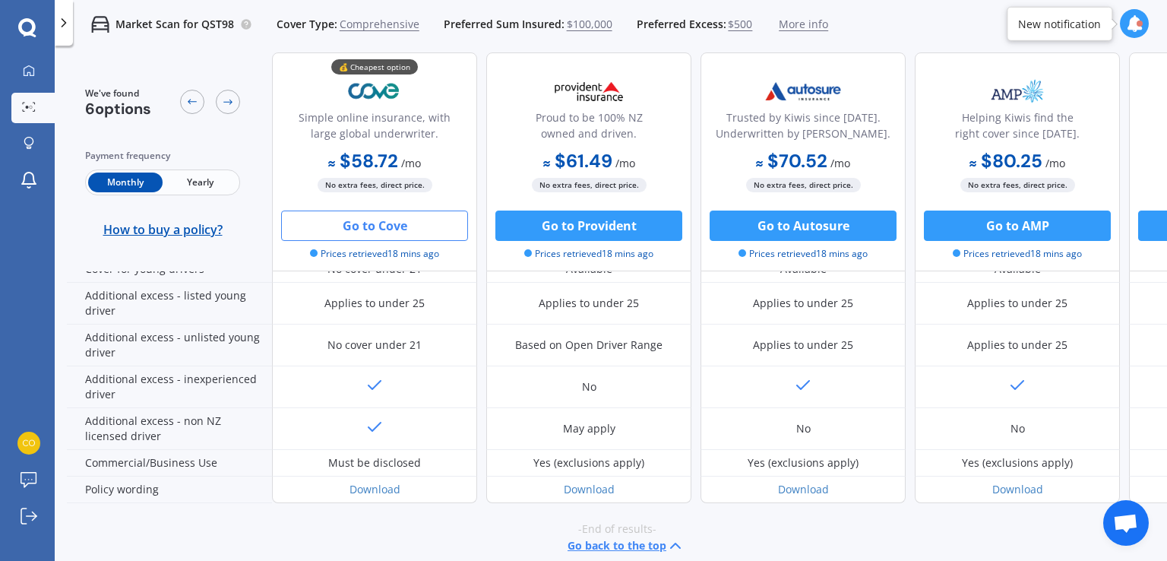
scroll to position [824, 0]
